Goal: Task Accomplishment & Management: Manage account settings

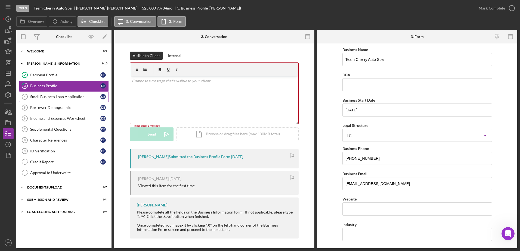
scroll to position [1, 0]
click at [177, 87] on div "v Color teal Color pink Remove color Add row above Add row below Add column bef…" at bounding box center [214, 99] width 168 height 48
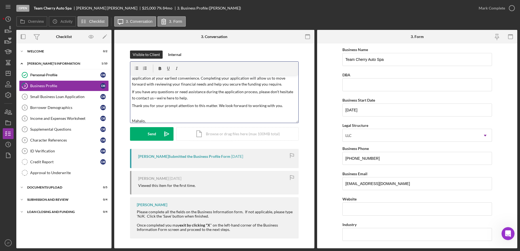
scroll to position [0, 0]
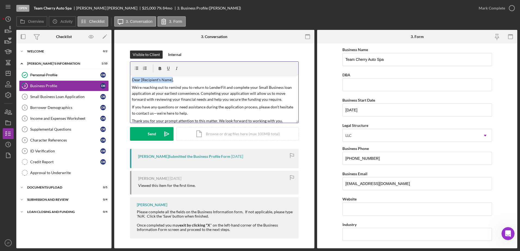
drag, startPoint x: 171, startPoint y: 80, endPoint x: 123, endPoint y: 83, distance: 47.9
click at [123, 83] on div "Visible to Client Internal v Color teal Color pink Remove color Add row above A…" at bounding box center [214, 100] width 184 height 98
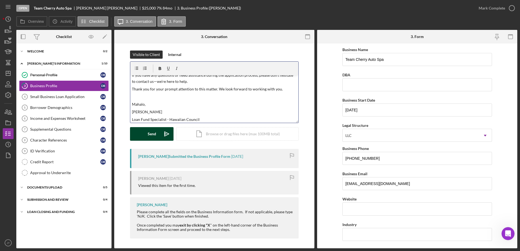
scroll to position [33, 0]
click at [151, 136] on div "Send" at bounding box center [152, 134] width 8 height 14
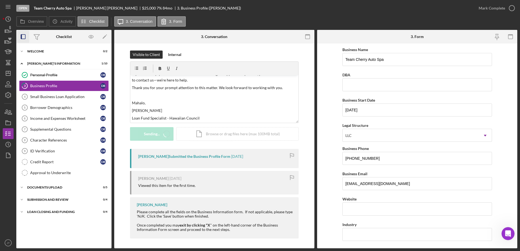
scroll to position [0, 0]
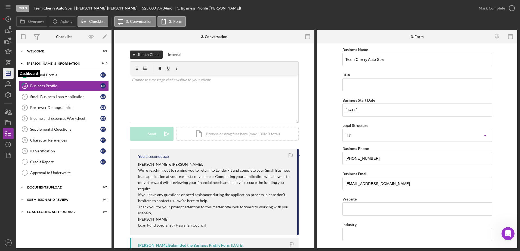
click at [10, 73] on line "button" at bounding box center [8, 73] width 4 height 0
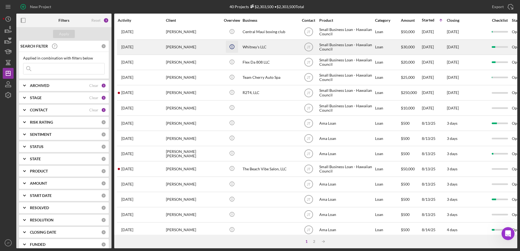
scroll to position [27, 0]
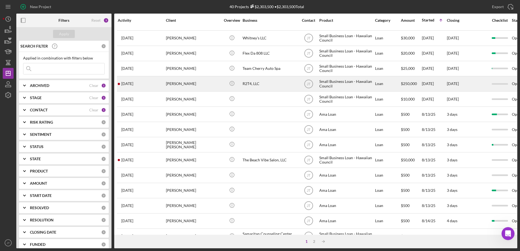
click at [171, 86] on div "[PERSON_NAME]" at bounding box center [193, 84] width 54 height 14
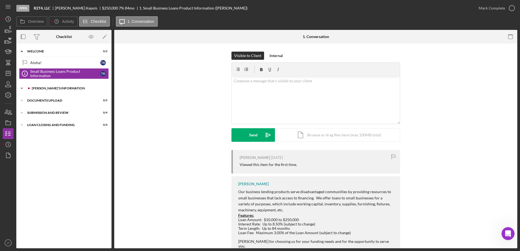
click at [21, 88] on icon "Icon/Expander" at bounding box center [21, 88] width 11 height 11
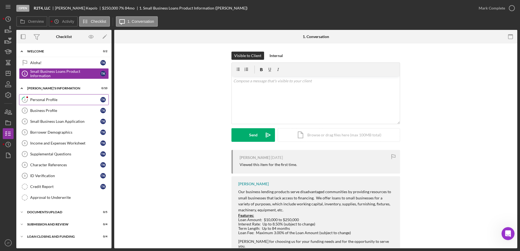
click at [31, 101] on icon "2" at bounding box center [25, 100] width 14 height 14
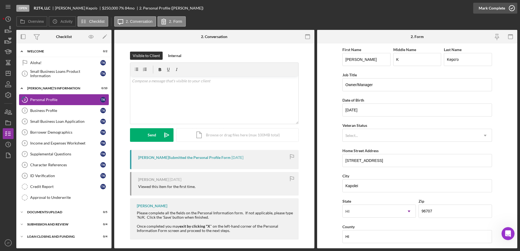
click at [510, 8] on icon "button" at bounding box center [512, 8] width 14 height 14
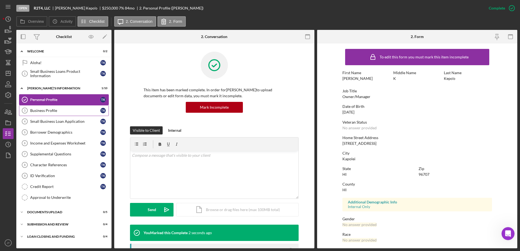
click at [72, 112] on div "Business Profile" at bounding box center [65, 110] width 70 height 4
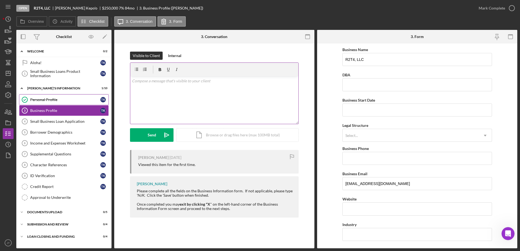
click at [172, 84] on div "v Color teal Color pink Remove color Add row above Add row below Add column bef…" at bounding box center [214, 100] width 168 height 48
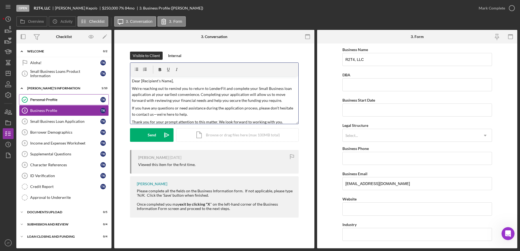
click at [171, 80] on p "Dear [Recipient's Name]," at bounding box center [214, 81] width 165 height 6
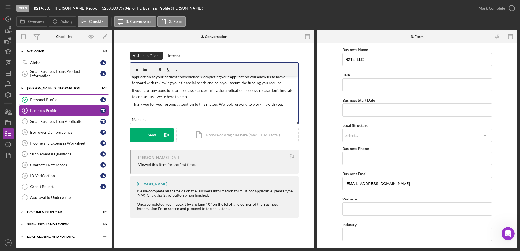
scroll to position [27, 0]
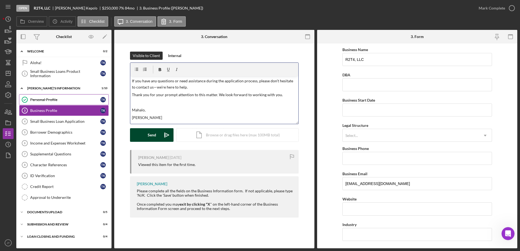
click at [151, 138] on div "Send" at bounding box center [152, 135] width 8 height 14
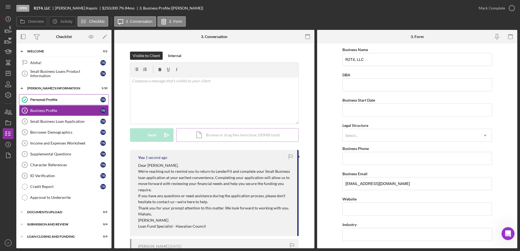
scroll to position [0, 0]
click at [6, 75] on polygon "button" at bounding box center [8, 73] width 4 height 4
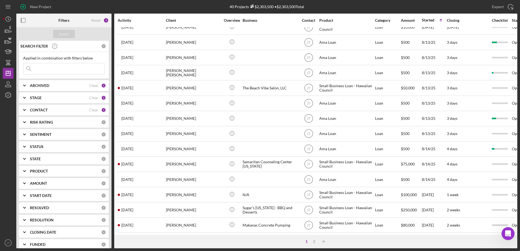
scroll to position [109, 0]
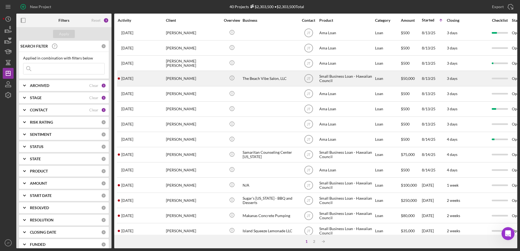
click at [183, 80] on div "[PERSON_NAME]" at bounding box center [193, 78] width 54 height 14
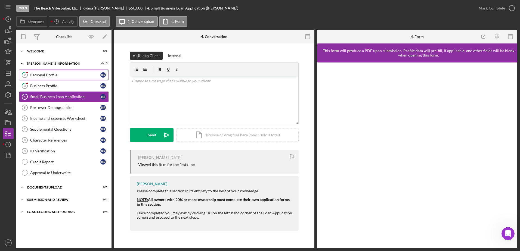
click at [66, 80] on link "2 Personal Profile K R" at bounding box center [64, 75] width 90 height 11
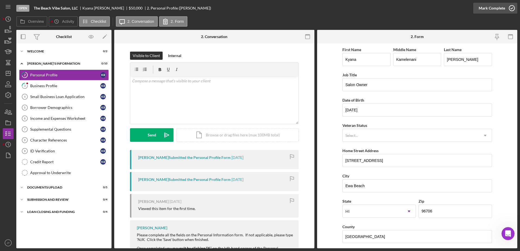
click at [510, 7] on icon "button" at bounding box center [512, 8] width 14 height 14
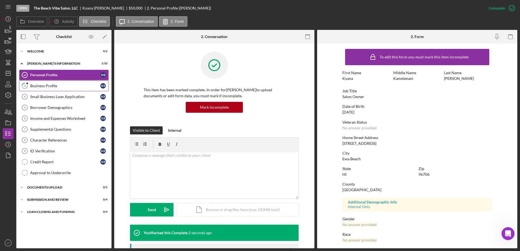
click at [64, 91] on link "3 Business Profile K R" at bounding box center [64, 85] width 90 height 11
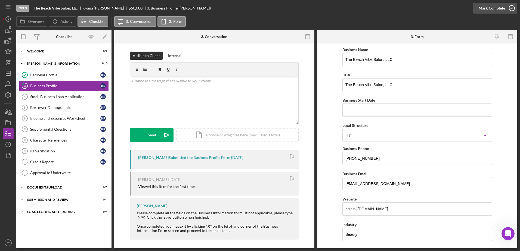
click at [511, 9] on icon "button" at bounding box center [512, 8] width 14 height 14
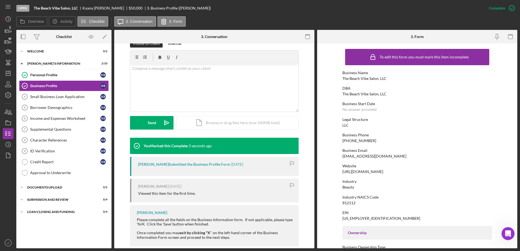
scroll to position [96, 0]
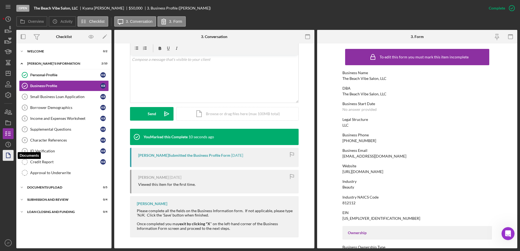
click at [10, 156] on icon "button" at bounding box center [8, 156] width 14 height 14
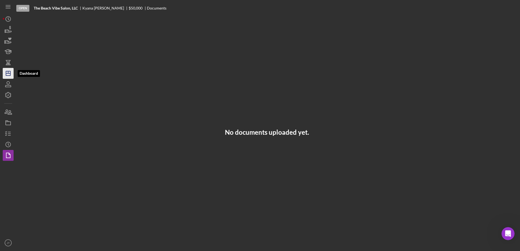
click at [11, 69] on icon "Icon/Dashboard" at bounding box center [8, 74] width 14 height 14
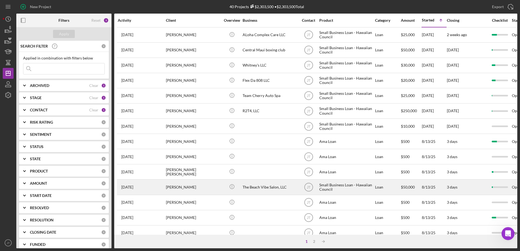
click at [182, 189] on div "[PERSON_NAME]" at bounding box center [193, 187] width 54 height 14
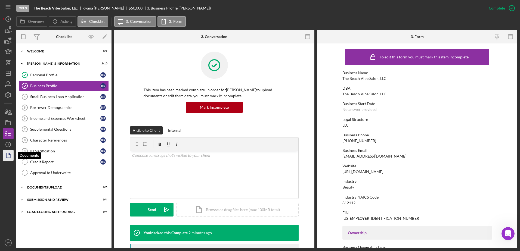
click at [7, 157] on polygon "button" at bounding box center [8, 155] width 4 height 5
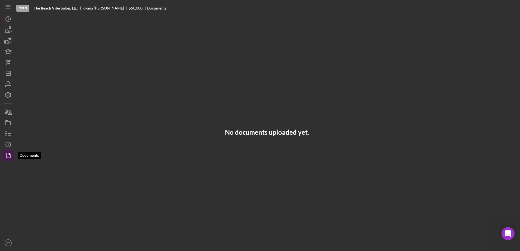
click at [9, 154] on icon "button" at bounding box center [9, 153] width 1 height 1
click at [25, 10] on div "Open" at bounding box center [22, 8] width 13 height 7
click at [8, 5] on line "button" at bounding box center [8, 5] width 4 height 0
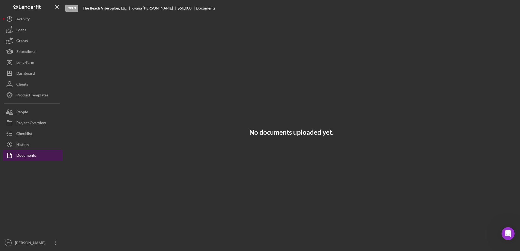
click at [23, 158] on div "Documents" at bounding box center [26, 156] width 20 height 12
click at [24, 149] on div "History" at bounding box center [22, 145] width 13 height 12
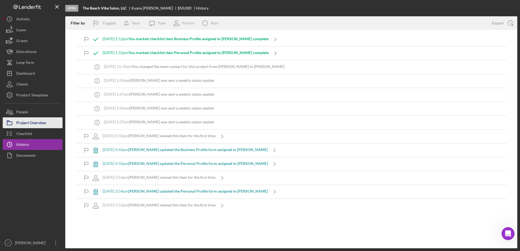
click at [25, 124] on div "Project Overview" at bounding box center [31, 123] width 30 height 12
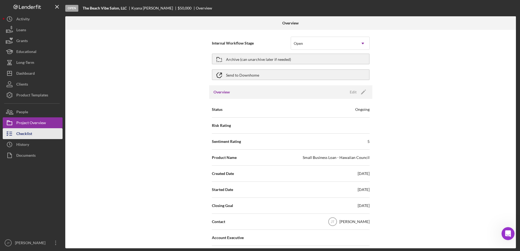
click at [23, 134] on div "Checklist" at bounding box center [24, 134] width 16 height 12
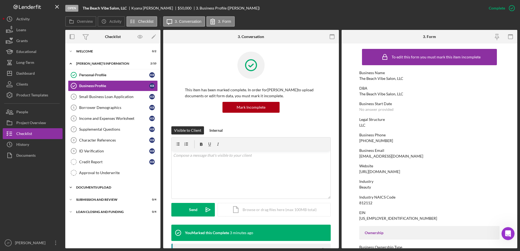
click at [81, 187] on div "DOCUMENTS UPLOAD" at bounding box center [114, 187] width 77 height 3
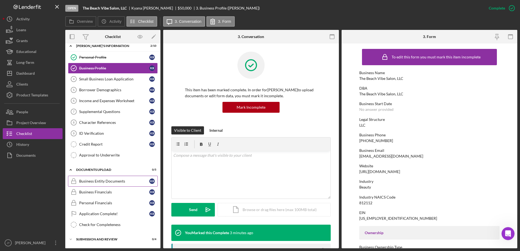
scroll to position [27, 0]
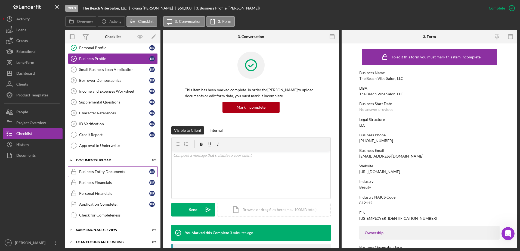
click at [115, 174] on link "Business Entity Documents Business Entity Documents K R" at bounding box center [113, 171] width 90 height 11
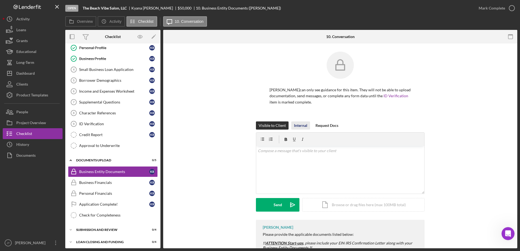
click at [302, 124] on div "Internal" at bounding box center [300, 126] width 13 height 8
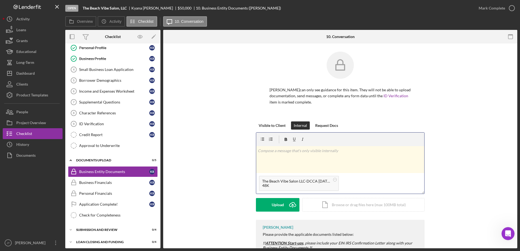
click at [287, 158] on div "v Color teal Color pink Remove color Add row above Add row below Add column bef…" at bounding box center [340, 159] width 168 height 27
click at [276, 209] on div "Upload" at bounding box center [278, 205] width 12 height 14
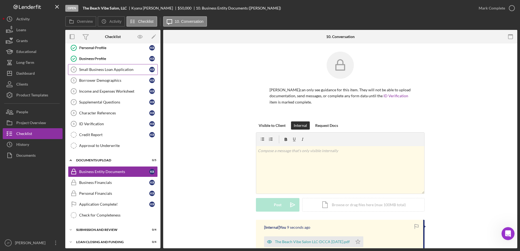
click at [104, 73] on link "Small Business Loan Application 4 Small Business Loan Application K R" at bounding box center [113, 69] width 90 height 11
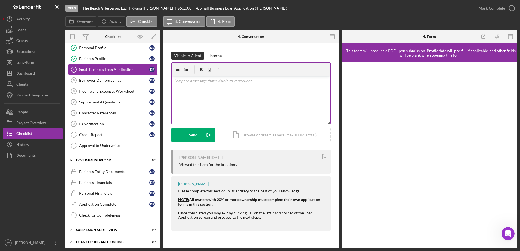
click at [209, 84] on div "v Color teal Color pink Remove color Add row above Add row below Add column bef…" at bounding box center [251, 100] width 159 height 48
paste div
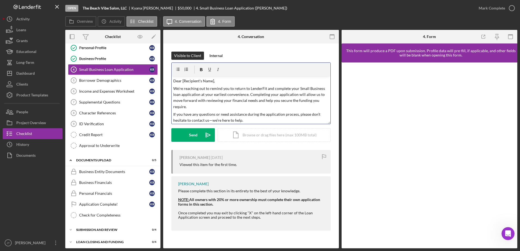
click at [213, 82] on p "Dear [Recipient's Name]," at bounding box center [251, 81] width 156 height 6
click at [180, 82] on p "Dear [PERSON_NAME]," at bounding box center [251, 81] width 156 height 6
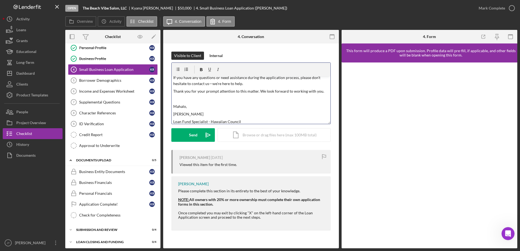
scroll to position [39, 0]
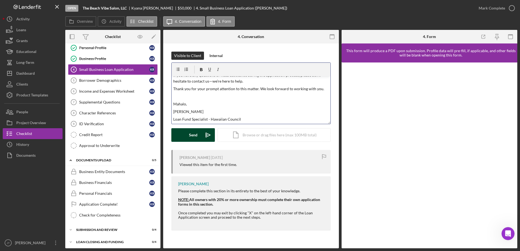
click at [186, 136] on button "Send Icon/icon-invite-send" at bounding box center [192, 135] width 43 height 14
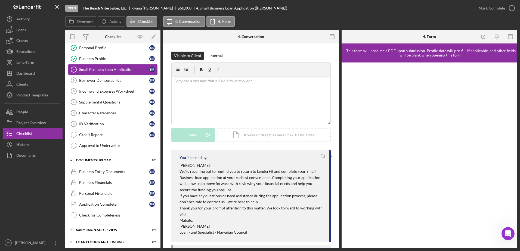
scroll to position [0, 0]
click at [39, 74] on button "Icon/Dashboard Dashboard" at bounding box center [33, 73] width 60 height 11
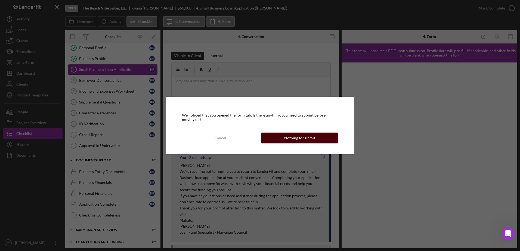
click at [319, 141] on button "Nothing to Submit" at bounding box center [299, 138] width 77 height 11
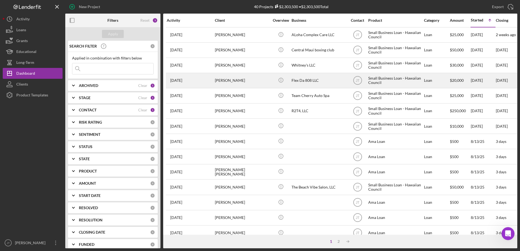
click at [234, 81] on div "[PERSON_NAME]" at bounding box center [242, 80] width 54 height 14
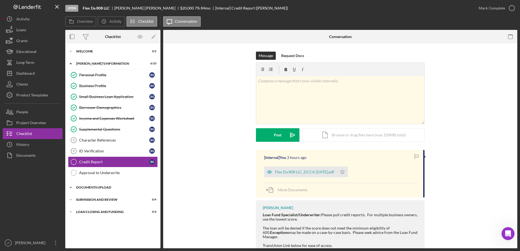
click at [120, 188] on div "DOCUMENTS UPLOAD" at bounding box center [114, 187] width 77 height 3
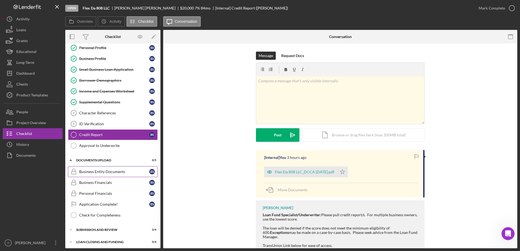
scroll to position [29, 0]
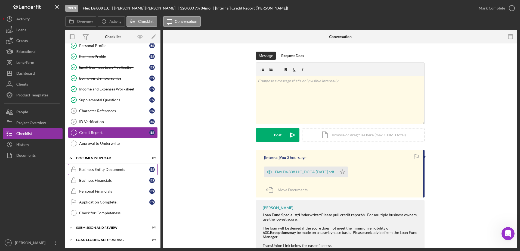
click at [119, 171] on div "Business Entity Documents" at bounding box center [114, 169] width 70 height 4
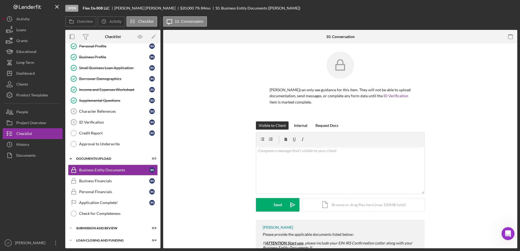
scroll to position [29, 0]
drag, startPoint x: 299, startPoint y: 127, endPoint x: 302, endPoint y: 126, distance: 3.3
click at [299, 127] on div "Internal" at bounding box center [300, 126] width 13 height 8
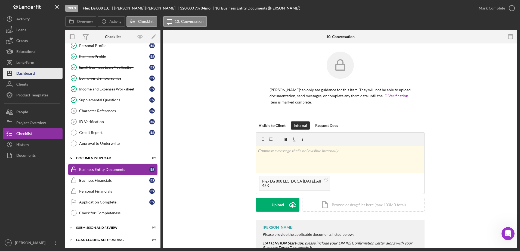
click at [23, 76] on div "Dashboard" at bounding box center [25, 74] width 18 height 12
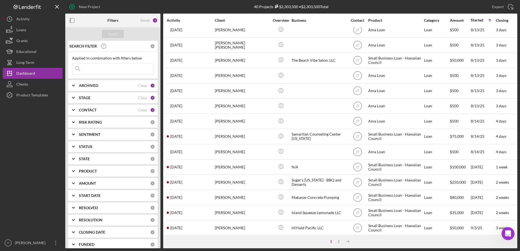
scroll to position [136, 0]
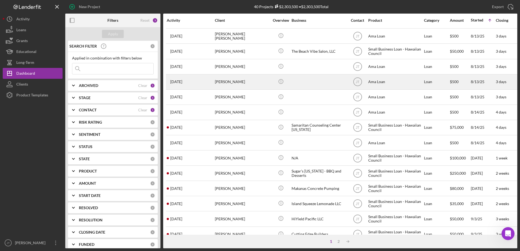
click at [235, 83] on div "[PERSON_NAME]" at bounding box center [242, 82] width 54 height 14
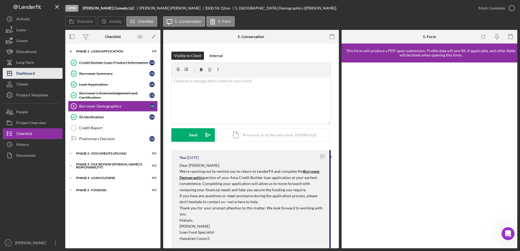
click at [37, 74] on button "Icon/Dashboard Dashboard" at bounding box center [33, 73] width 60 height 11
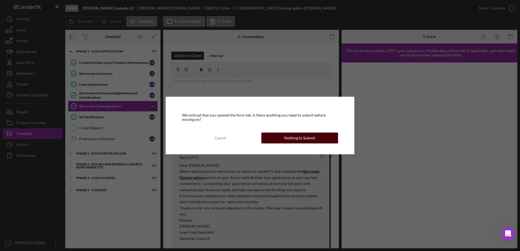
click at [329, 142] on button "Nothing to Submit" at bounding box center [299, 138] width 77 height 11
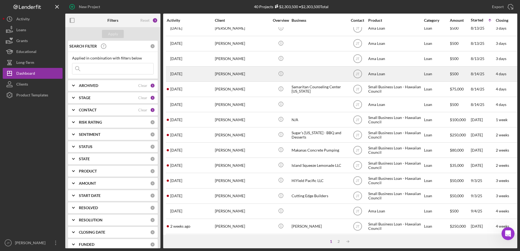
scroll to position [180, 0]
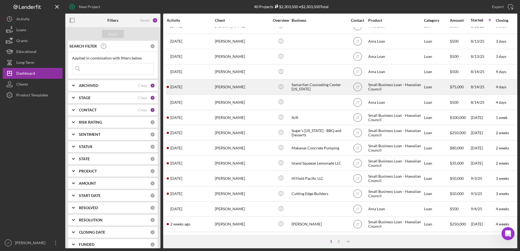
click at [224, 82] on div "[PERSON_NAME]" at bounding box center [242, 87] width 54 height 14
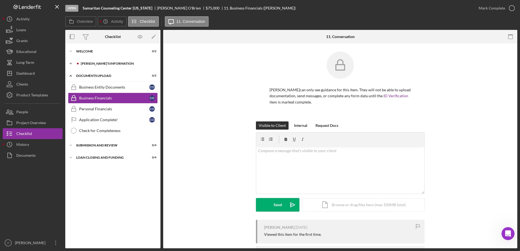
click at [71, 62] on icon "Icon/Expander" at bounding box center [70, 63] width 11 height 11
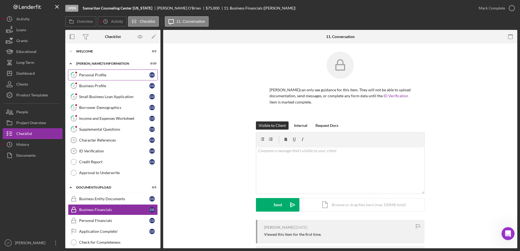
click at [96, 77] on link "2 Personal Profile C O" at bounding box center [113, 75] width 90 height 11
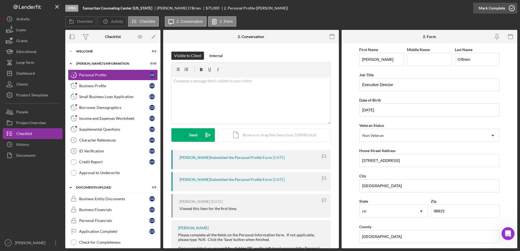
click at [513, 8] on icon "button" at bounding box center [512, 8] width 14 height 14
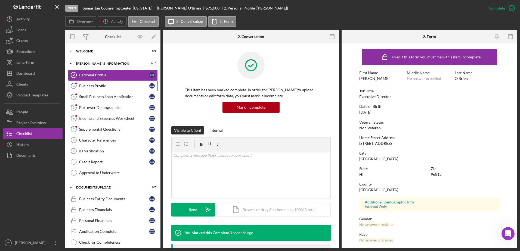
click at [119, 84] on div "Business Profile" at bounding box center [114, 86] width 70 height 4
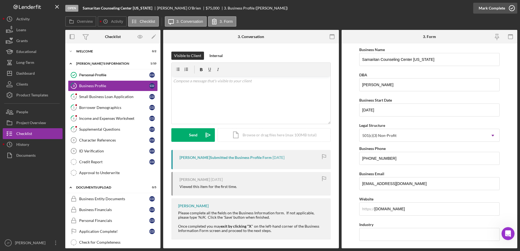
click at [509, 8] on icon "button" at bounding box center [512, 8] width 14 height 14
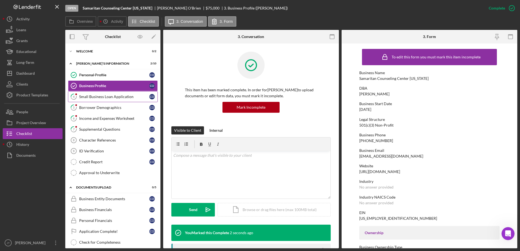
click at [109, 97] on div "Small Business Loan Application" at bounding box center [114, 97] width 70 height 4
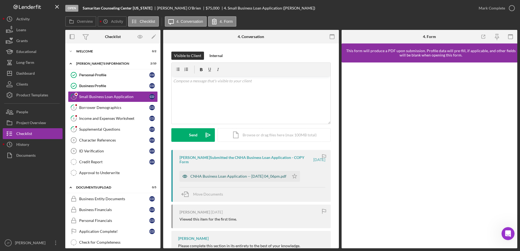
click at [271, 177] on div "CNHA Business Loan Application -- [DATE] 04_06pm.pdf" at bounding box center [238, 176] width 96 height 4
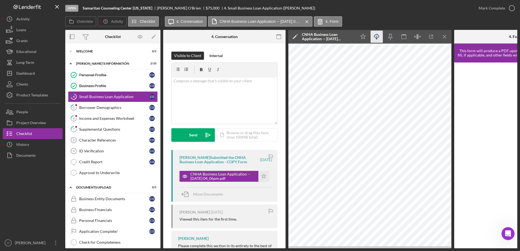
click at [372, 38] on icon "Icon/Download" at bounding box center [377, 37] width 12 height 12
click at [127, 86] on div "Business Profile" at bounding box center [114, 86] width 70 height 4
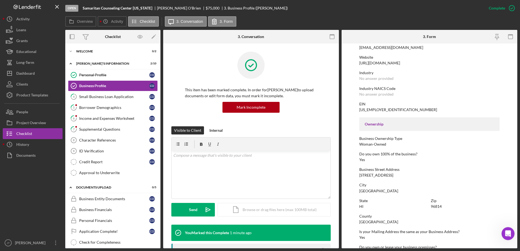
scroll to position [136, 0]
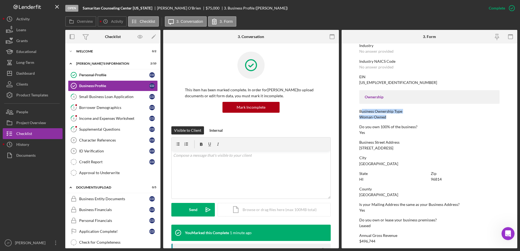
drag, startPoint x: 361, startPoint y: 113, endPoint x: 389, endPoint y: 117, distance: 28.9
click at [389, 117] on div "Business Ownership Type Woman-Owned" at bounding box center [429, 114] width 141 height 10
drag, startPoint x: 389, startPoint y: 117, endPoint x: 355, endPoint y: 134, distance: 38.3
click at [355, 134] on form "To edit this form you must mark this item incomplete Business Name Samaritan Co…" at bounding box center [429, 145] width 176 height 205
click at [107, 99] on link "4 Small Business Loan Application C O" at bounding box center [113, 96] width 90 height 11
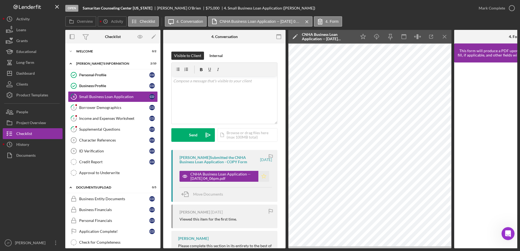
click at [264, 178] on polygon "button" at bounding box center [264, 176] width 5 height 4
click at [510, 7] on icon "button" at bounding box center [512, 8] width 14 height 14
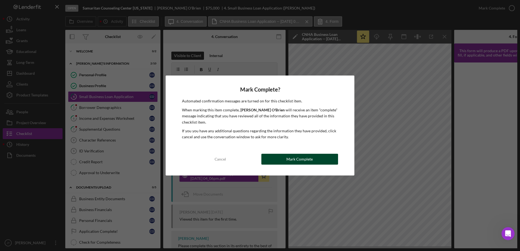
click at [272, 158] on button "Mark Complete" at bounding box center [299, 159] width 77 height 11
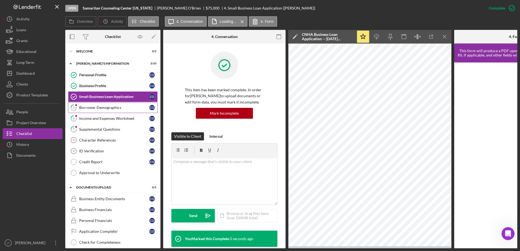
click at [111, 108] on div "Borrower Demographics" at bounding box center [114, 107] width 70 height 4
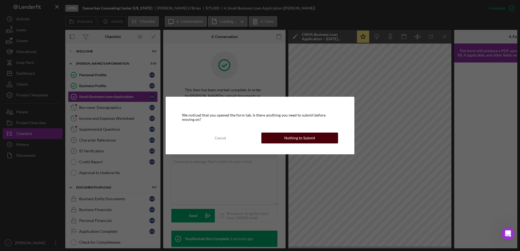
click at [276, 140] on button "Nothing to Submit" at bounding box center [299, 138] width 77 height 11
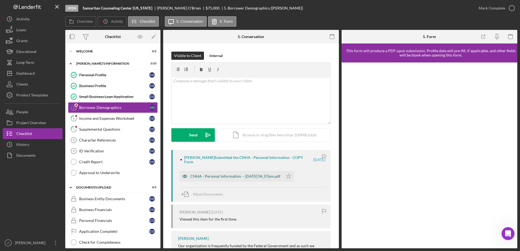
click at [245, 178] on div "CNHA - Personal Information -- [DATE] 04_07pm.pdf" at bounding box center [235, 176] width 90 height 4
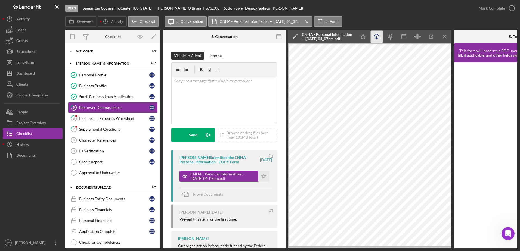
click at [377, 37] on icon "Icon/Download" at bounding box center [377, 37] width 12 height 12
click at [260, 182] on icon "Icon/Star" at bounding box center [263, 176] width 11 height 11
click at [511, 7] on icon "button" at bounding box center [512, 8] width 14 height 14
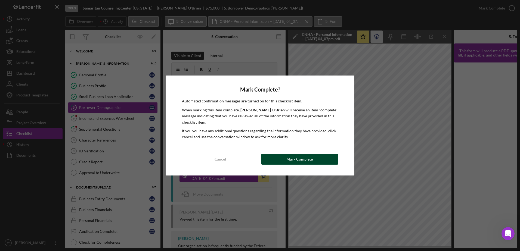
click at [301, 163] on div "Mark Complete" at bounding box center [299, 159] width 26 height 11
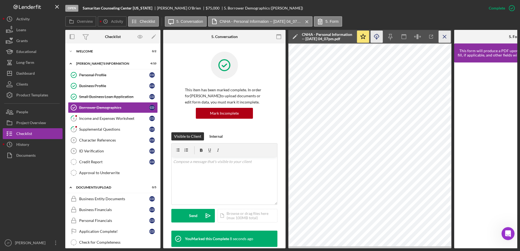
click at [443, 36] on icon "Icon/Menu Close" at bounding box center [444, 37] width 12 height 12
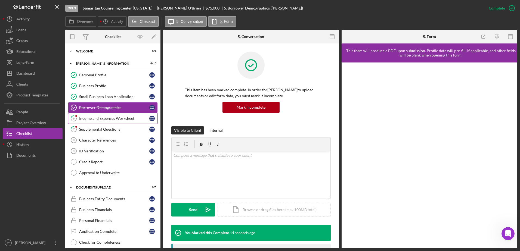
click at [101, 122] on link "6 Income and Expenses Worksheet C O" at bounding box center [113, 118] width 90 height 11
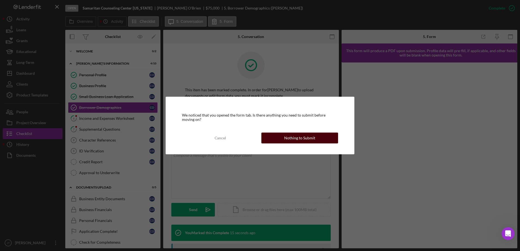
click at [294, 138] on div "Nothing to Submit" at bounding box center [299, 138] width 31 height 11
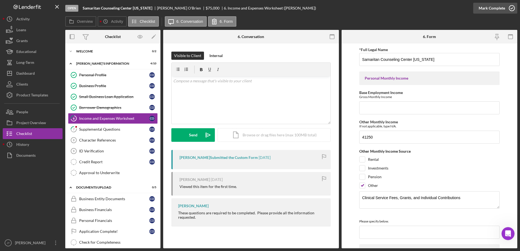
click at [514, 8] on icon "button" at bounding box center [512, 8] width 14 height 14
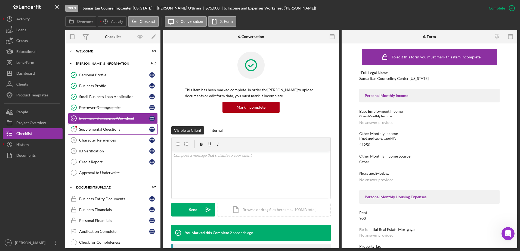
click at [116, 132] on div "Supplemental Questions" at bounding box center [114, 129] width 70 height 4
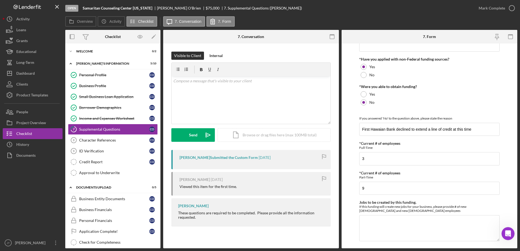
scroll to position [221, 0]
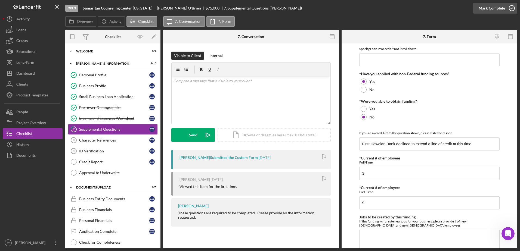
click at [513, 8] on icon "button" at bounding box center [512, 8] width 14 height 14
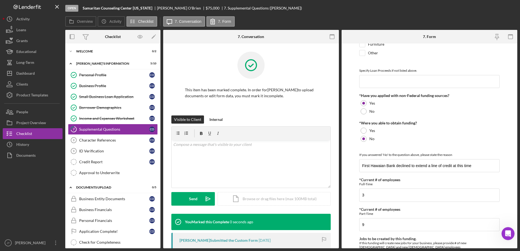
scroll to position [243, 0]
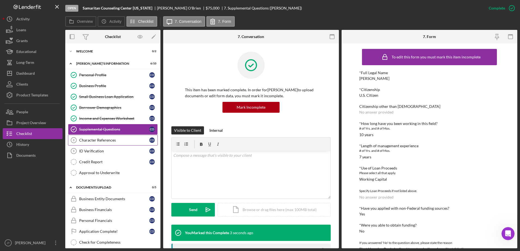
click at [113, 143] on link "Character References 8 Character References C O" at bounding box center [113, 140] width 90 height 11
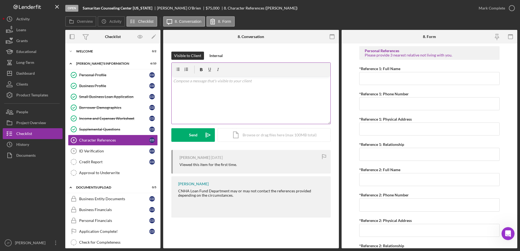
click at [194, 85] on div "v Color teal Color pink Remove color Add row above Add row below Add column bef…" at bounding box center [251, 100] width 159 height 48
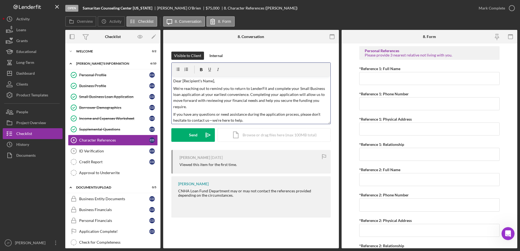
click at [213, 81] on p "Dear [Recipient's Name]," at bounding box center [251, 81] width 156 height 6
click at [249, 95] on p "We’re reaching out to remind you to return to LenderFit and complete your Small…" at bounding box center [251, 98] width 156 height 24
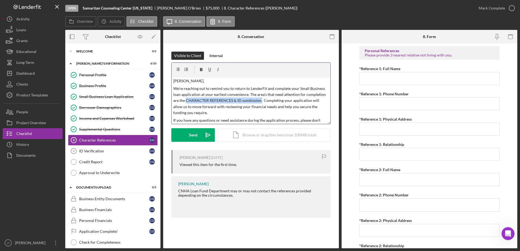
drag, startPoint x: 186, startPoint y: 100, endPoint x: 260, endPoint y: 102, distance: 74.5
click at [260, 102] on p "We’re reaching out to remind you to return to LenderFit and complete your Small…" at bounding box center [251, 101] width 156 height 30
drag, startPoint x: 260, startPoint y: 101, endPoint x: 186, endPoint y: 101, distance: 73.1
click at [186, 101] on p "We’re reaching out to remind you to return to LenderFit and complete your Small…" at bounding box center [251, 101] width 156 height 30
click at [201, 70] on icon "button" at bounding box center [201, 70] width 12 height 12
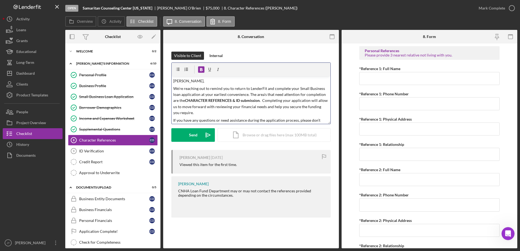
click at [276, 52] on div "Visible to Client Internal" at bounding box center [250, 56] width 159 height 8
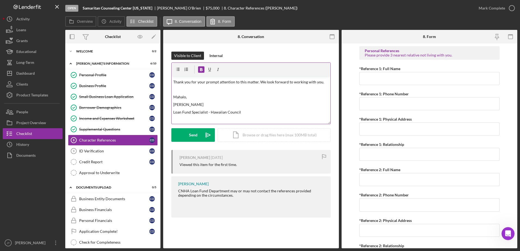
scroll to position [53, 0]
click at [194, 135] on div "Send" at bounding box center [193, 135] width 8 height 14
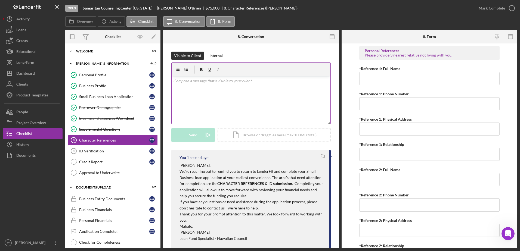
scroll to position [0, 0]
click at [26, 74] on div "Dashboard" at bounding box center [25, 74] width 18 height 12
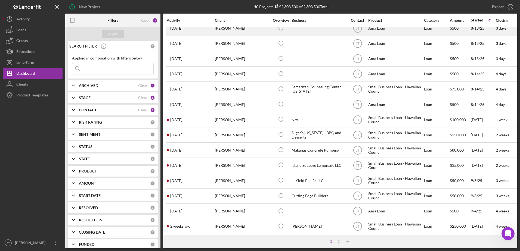
scroll to position [180, 0]
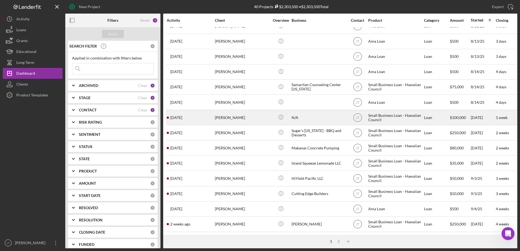
click at [176, 116] on time "[DATE]" at bounding box center [176, 118] width 12 height 4
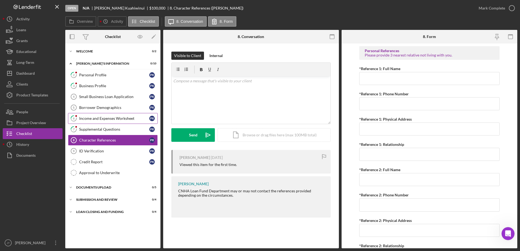
click at [96, 119] on div "Income and Expenses Worksheet" at bounding box center [114, 118] width 70 height 4
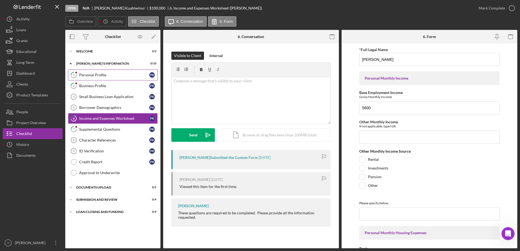
click at [106, 75] on div "Personal Profile" at bounding box center [114, 75] width 70 height 4
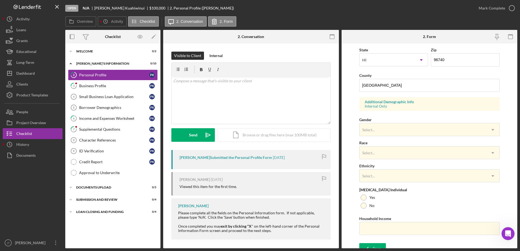
scroll to position [158, 0]
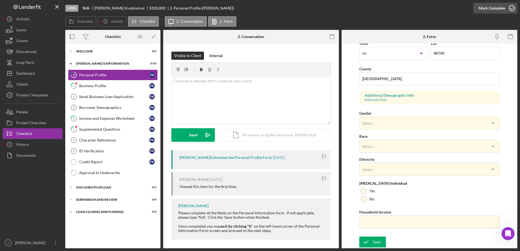
click at [512, 8] on icon "button" at bounding box center [512, 8] width 14 height 14
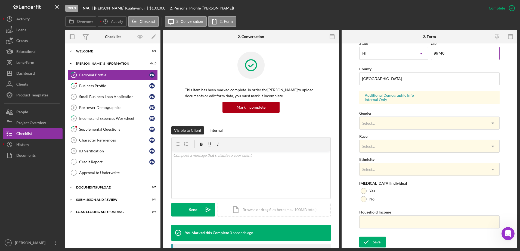
scroll to position [49, 0]
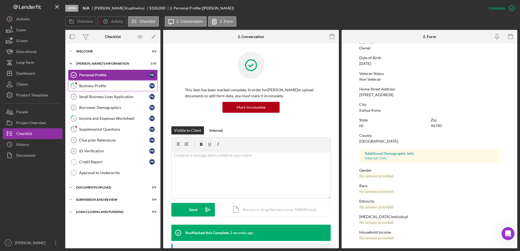
click at [110, 89] on link "3 Business Profile P K" at bounding box center [113, 85] width 90 height 11
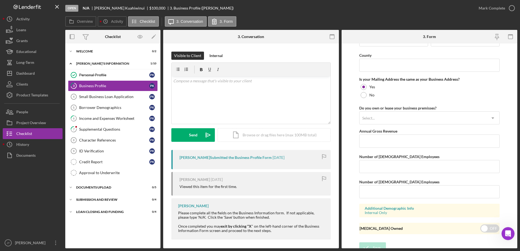
scroll to position [399, 0]
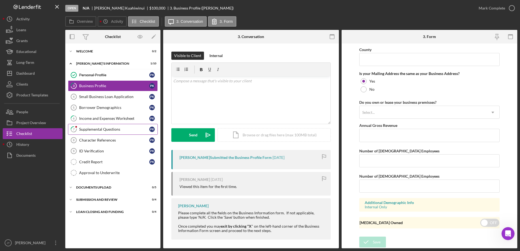
click at [88, 130] on div "Supplemental Questions" at bounding box center [114, 129] width 70 height 4
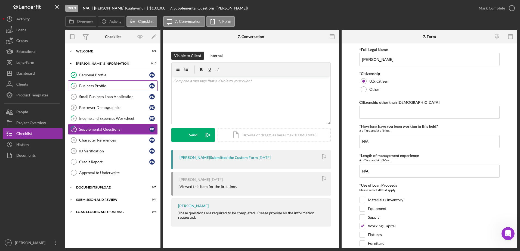
click at [114, 88] on div "Business Profile" at bounding box center [114, 86] width 70 height 4
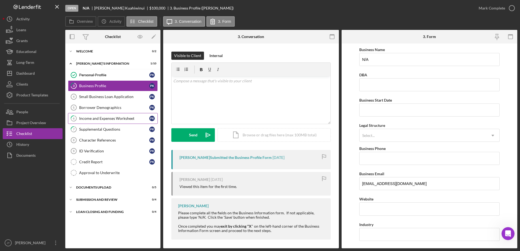
click at [121, 123] on link "6 Income and Expenses Worksheet P K" at bounding box center [113, 118] width 90 height 11
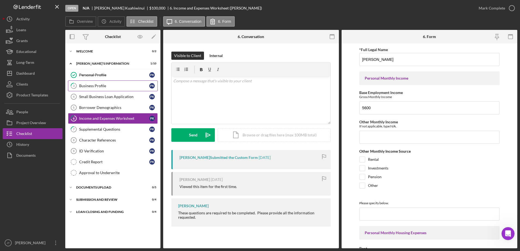
click at [116, 87] on div "Business Profile" at bounding box center [114, 86] width 70 height 4
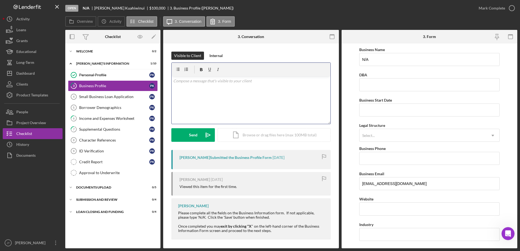
click at [244, 91] on div "v Color teal Color pink Remove color Add row above Add row below Add column bef…" at bounding box center [251, 100] width 159 height 48
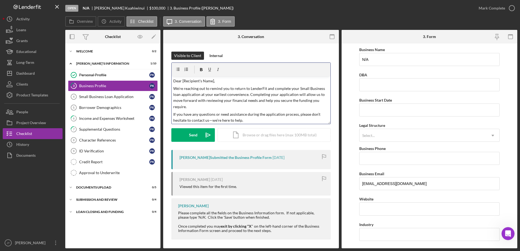
click at [213, 80] on p "Dear [Recipient's Name]," at bounding box center [251, 81] width 156 height 6
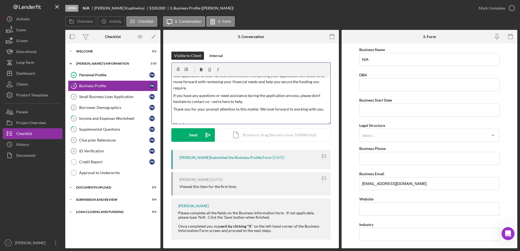
scroll to position [27, 0]
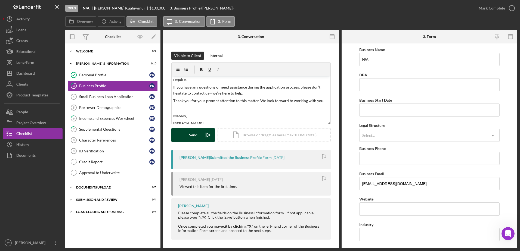
drag, startPoint x: 190, startPoint y: 136, endPoint x: 199, endPoint y: 134, distance: 9.7
click at [190, 135] on div "Send" at bounding box center [193, 135] width 8 height 14
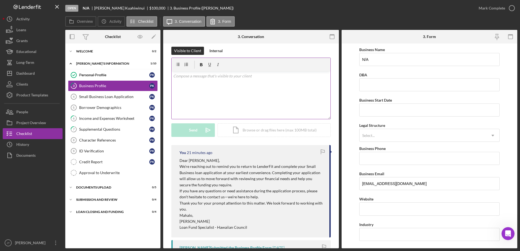
scroll to position [0, 0]
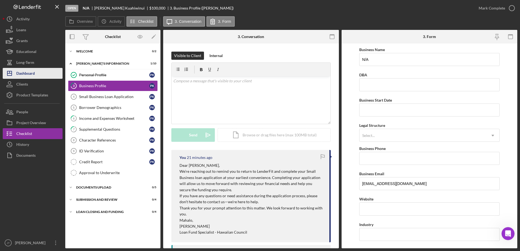
click at [39, 74] on button "Icon/Dashboard Dashboard" at bounding box center [33, 73] width 60 height 11
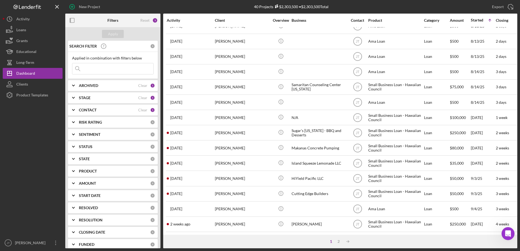
scroll to position [180, 0]
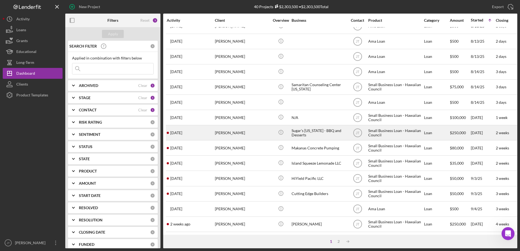
click at [225, 127] on div "[PERSON_NAME]" at bounding box center [242, 133] width 54 height 14
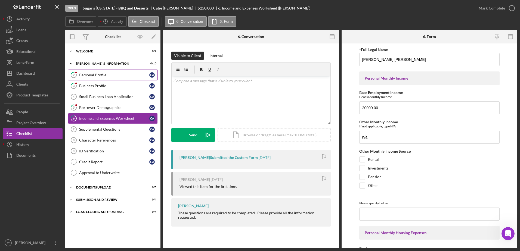
click at [115, 74] on div "Personal Profile" at bounding box center [114, 75] width 70 height 4
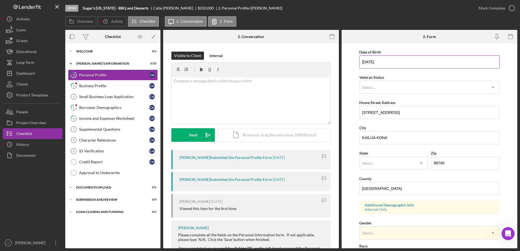
scroll to position [54, 0]
